Goal: Find specific page/section: Find specific page/section

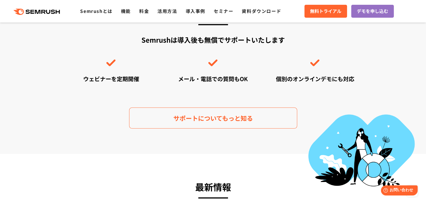
scroll to position [1621, 0]
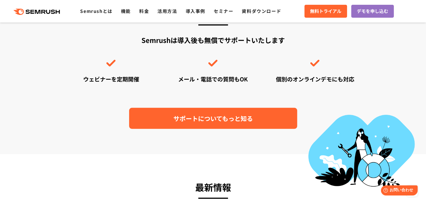
click at [216, 108] on link "サポートについてもっと知る" at bounding box center [213, 118] width 168 height 21
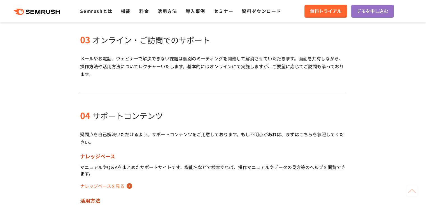
scroll to position [263, 0]
